Goal: Browse casually: Explore the website without a specific task or goal

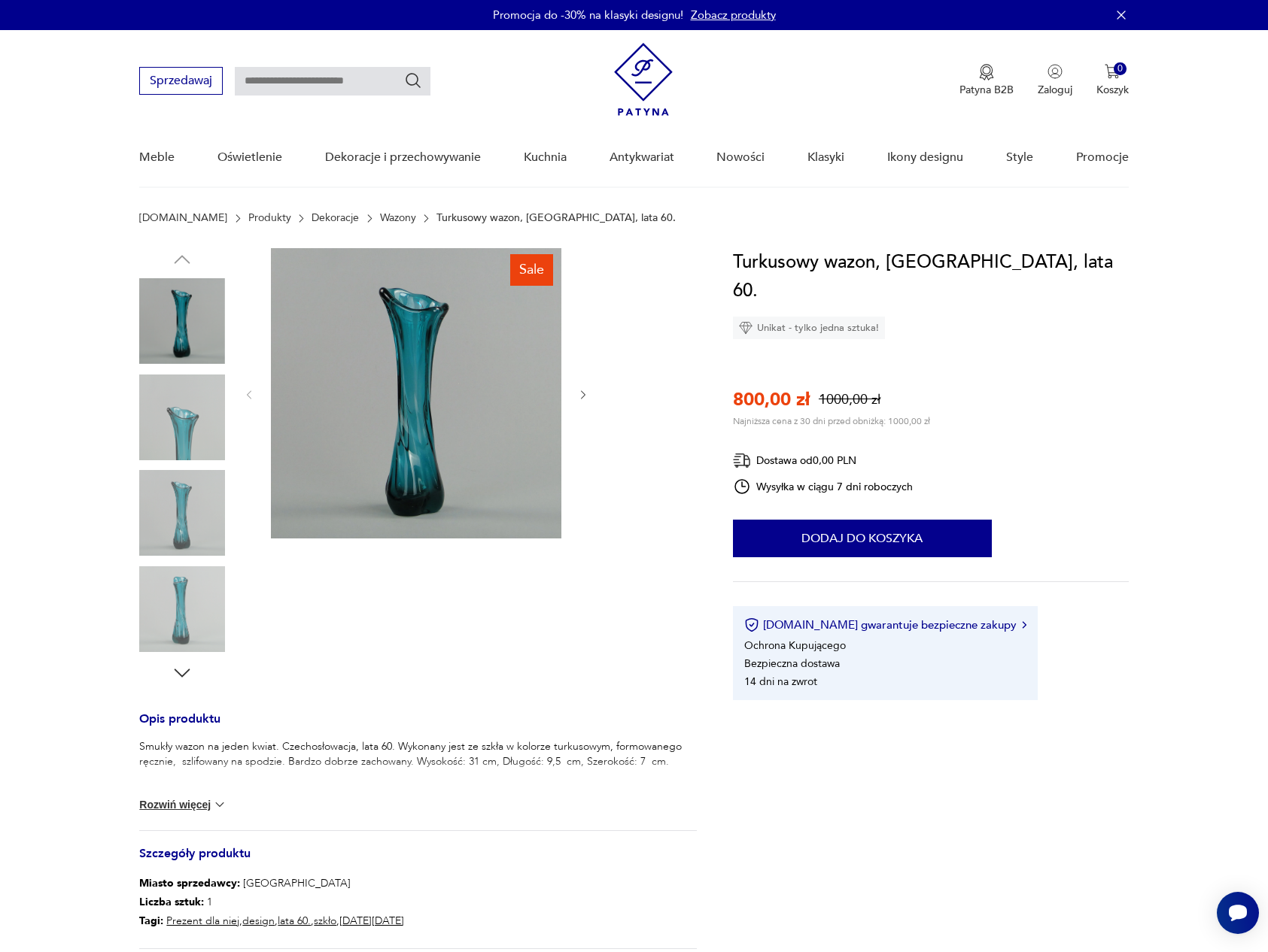
click at [182, 378] on img at bounding box center [183, 418] width 86 height 86
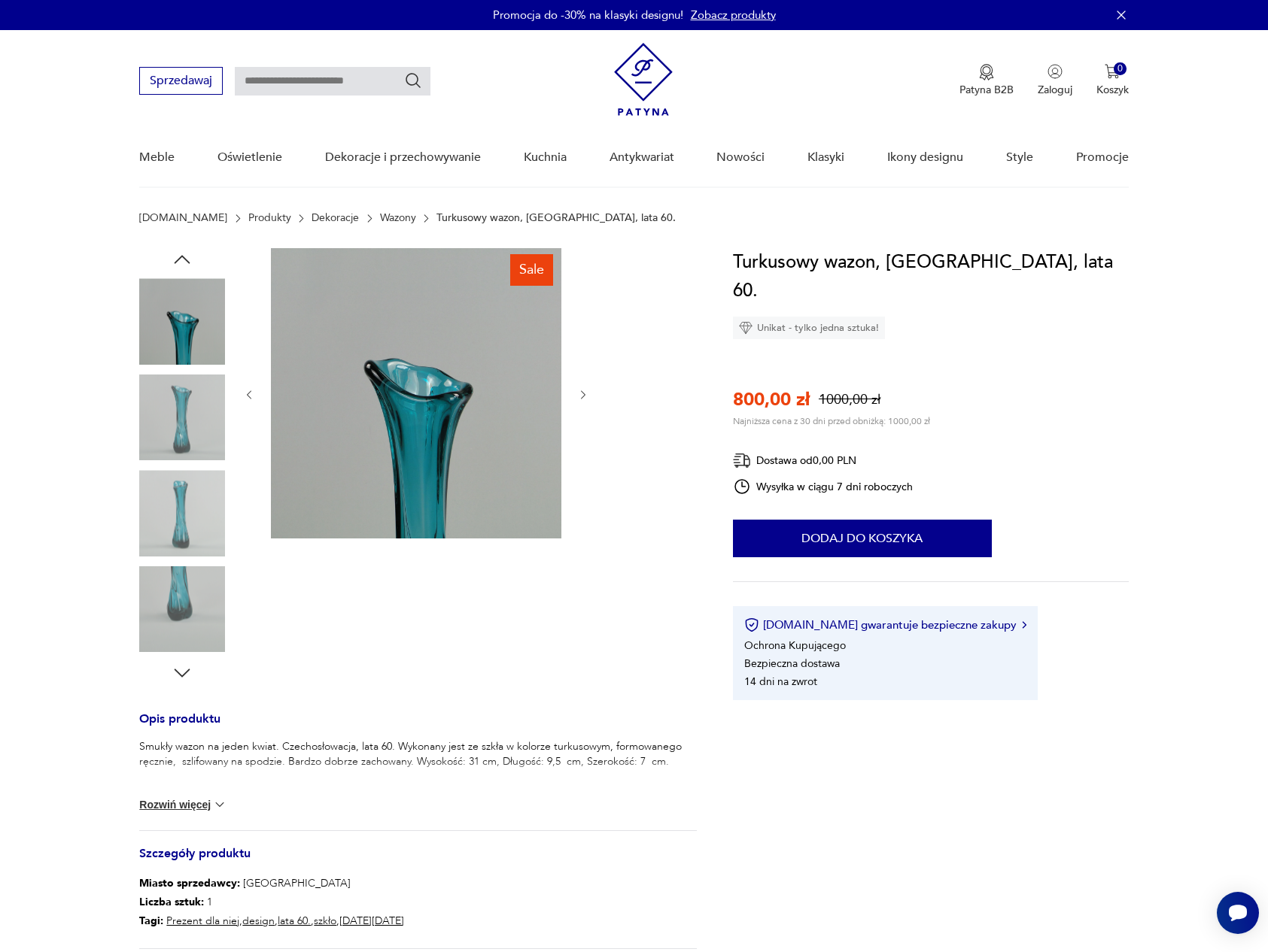
click at [182, 414] on img at bounding box center [183, 418] width 86 height 86
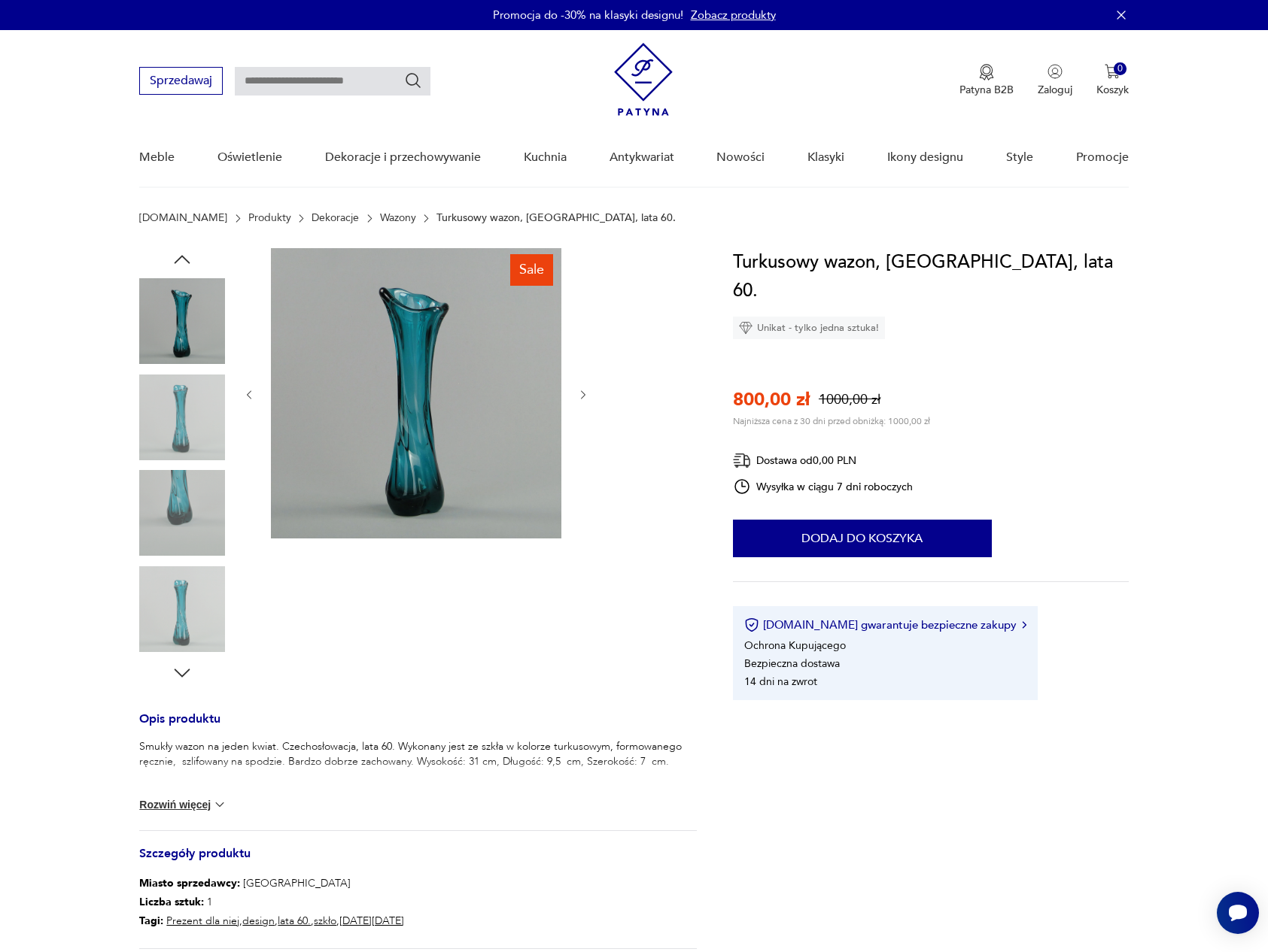
click at [182, 418] on img at bounding box center [183, 418] width 86 height 86
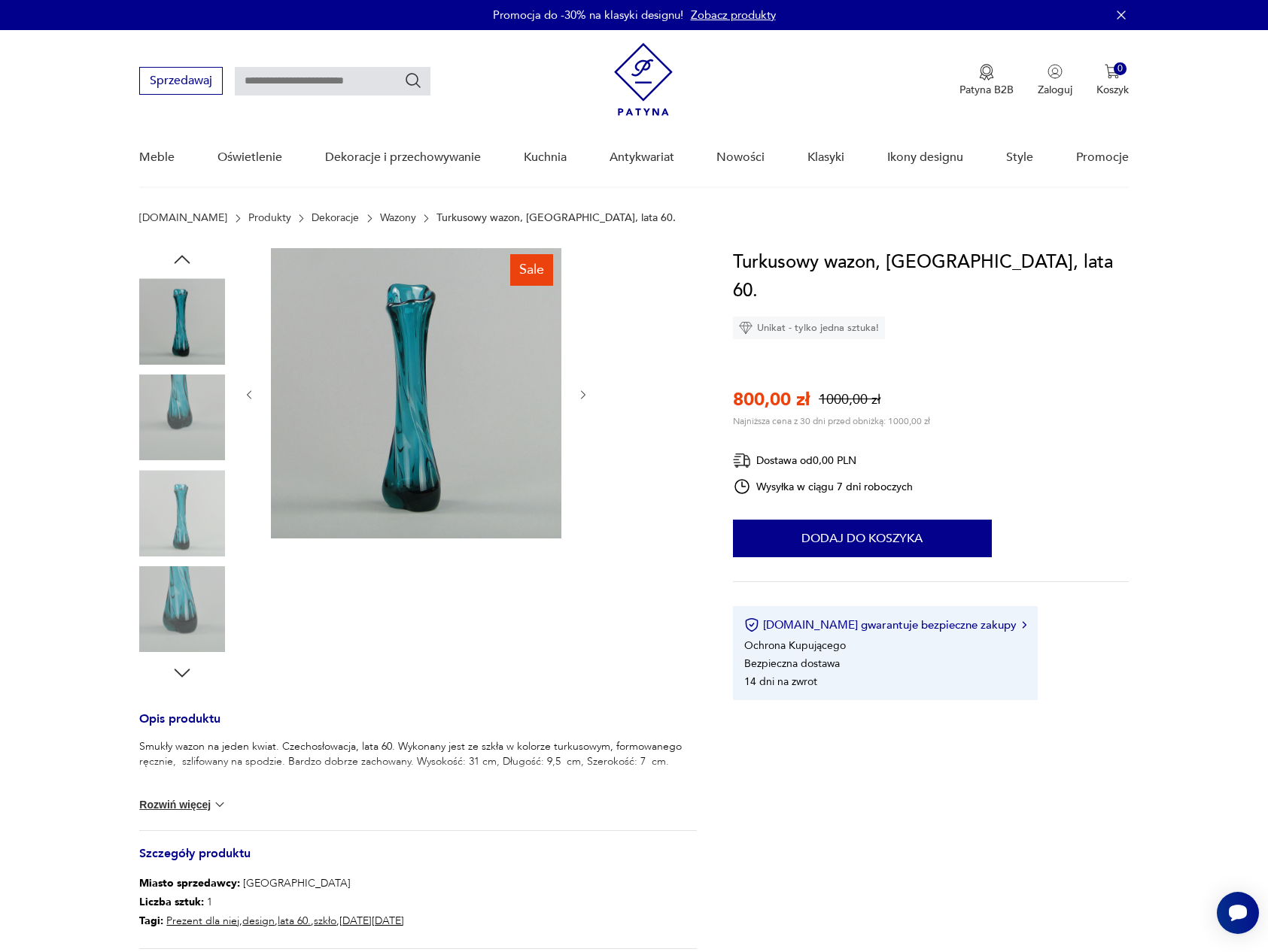
click at [182, 418] on img at bounding box center [183, 418] width 86 height 86
